Goal: Transaction & Acquisition: Obtain resource

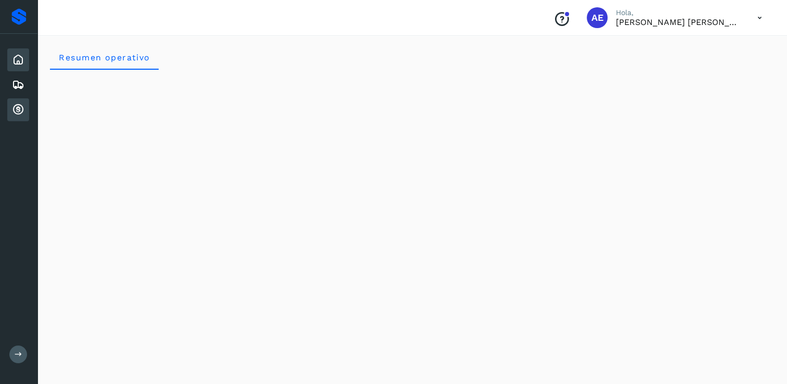
click at [25, 113] on div "Cuentas por cobrar" at bounding box center [18, 109] width 22 height 23
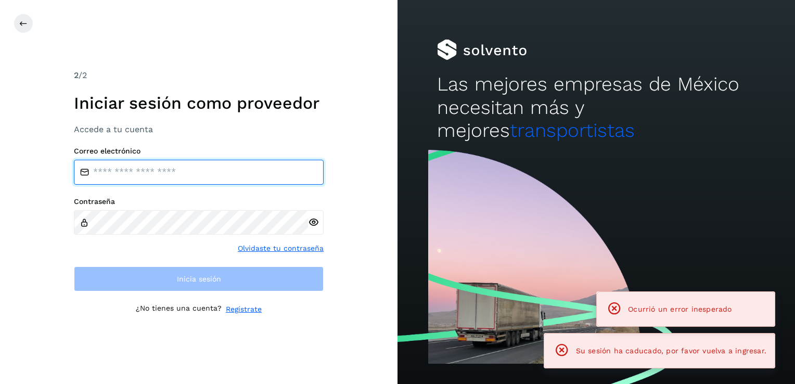
type input "**********"
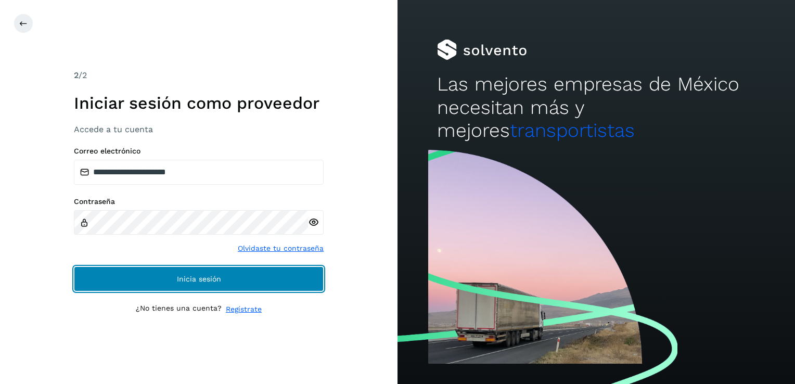
click at [224, 284] on button "Inicia sesión" at bounding box center [199, 278] width 250 height 25
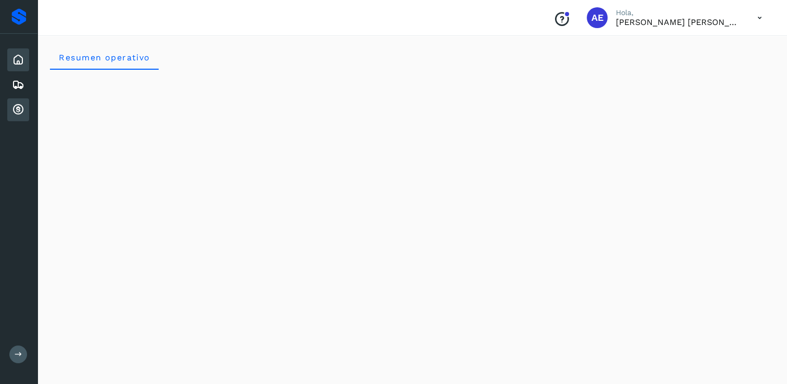
click at [21, 109] on icon at bounding box center [18, 110] width 12 height 12
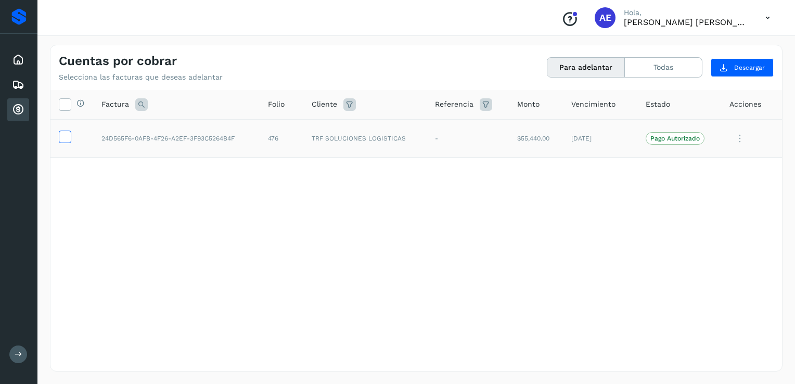
click at [65, 138] on icon at bounding box center [64, 136] width 11 height 11
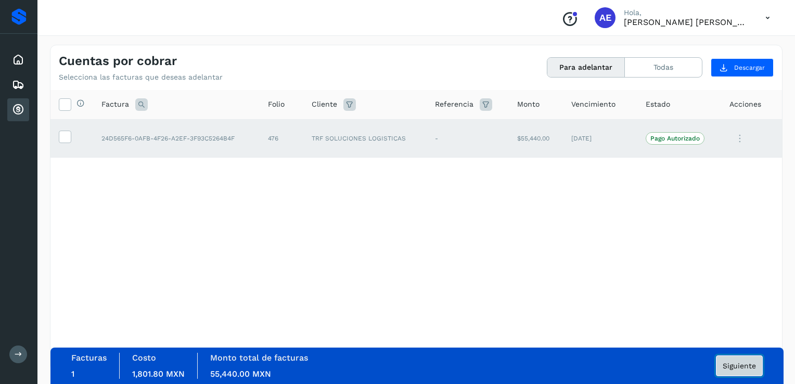
click at [730, 363] on span "Siguiente" at bounding box center [739, 365] width 33 height 7
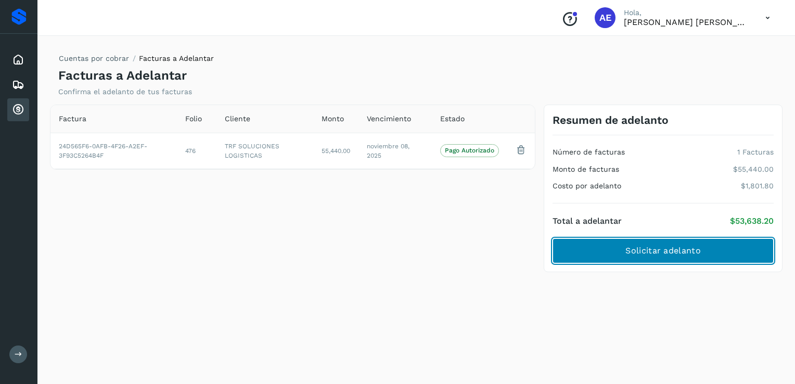
click at [694, 245] on span "Solicitar adelanto" at bounding box center [662, 250] width 75 height 11
